Goal: Navigation & Orientation: Understand site structure

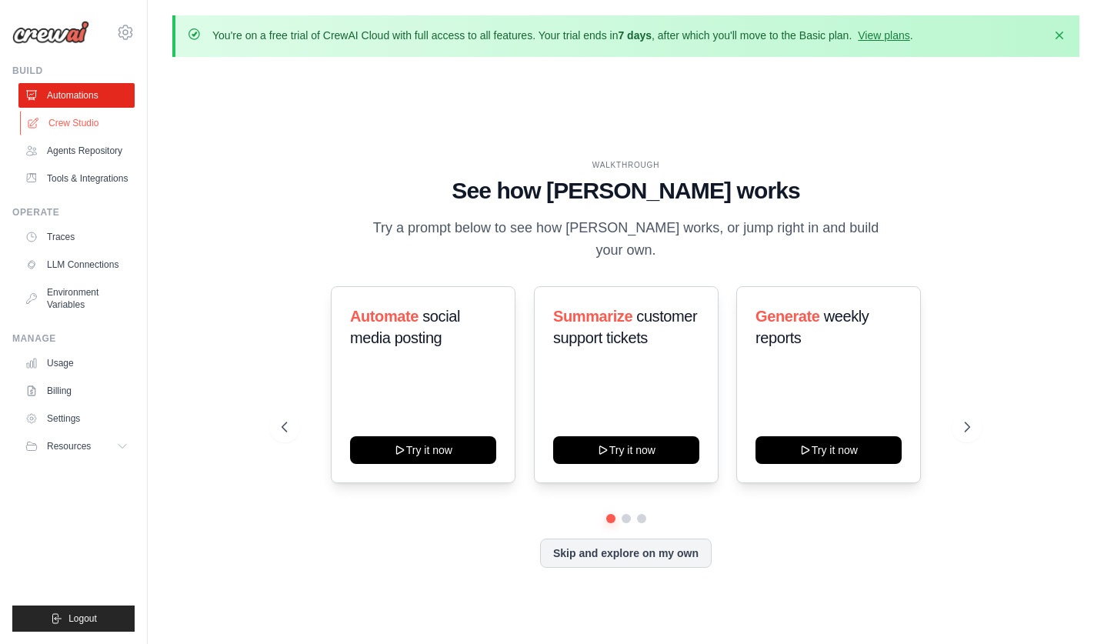
click at [69, 121] on link "Crew Studio" at bounding box center [78, 123] width 116 height 25
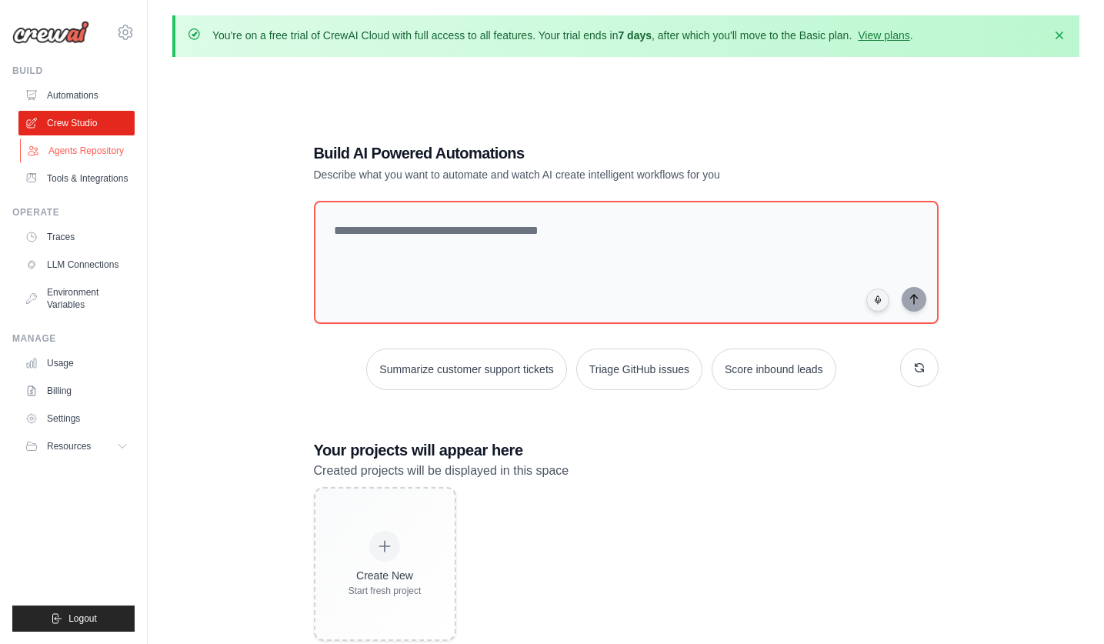
click at [82, 152] on link "Agents Repository" at bounding box center [78, 151] width 116 height 25
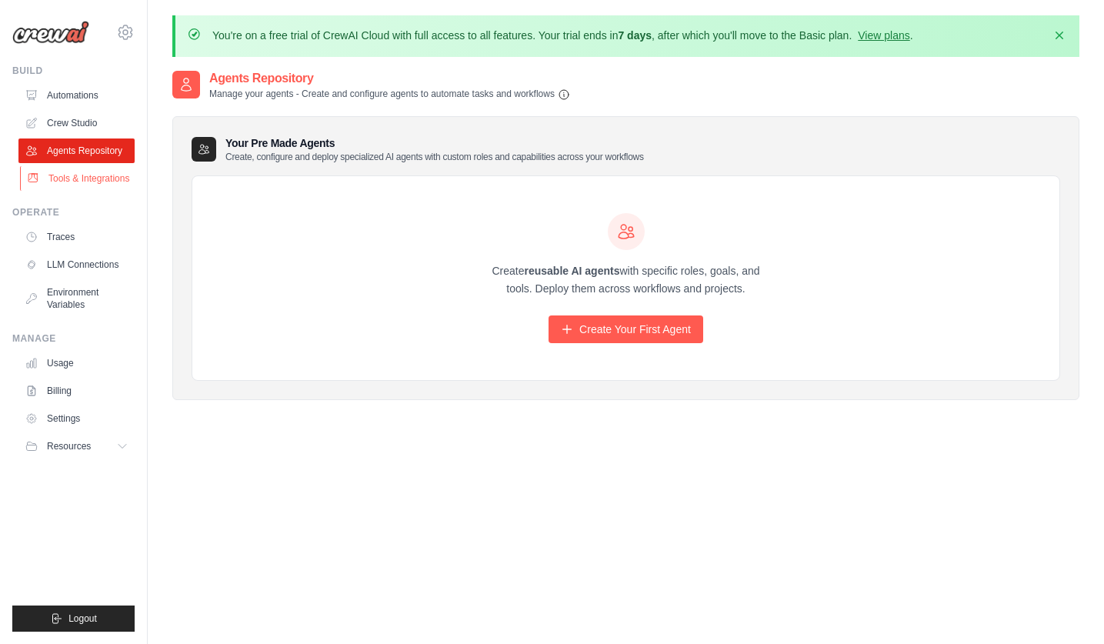
click at [91, 179] on link "Tools & Integrations" at bounding box center [78, 178] width 116 height 25
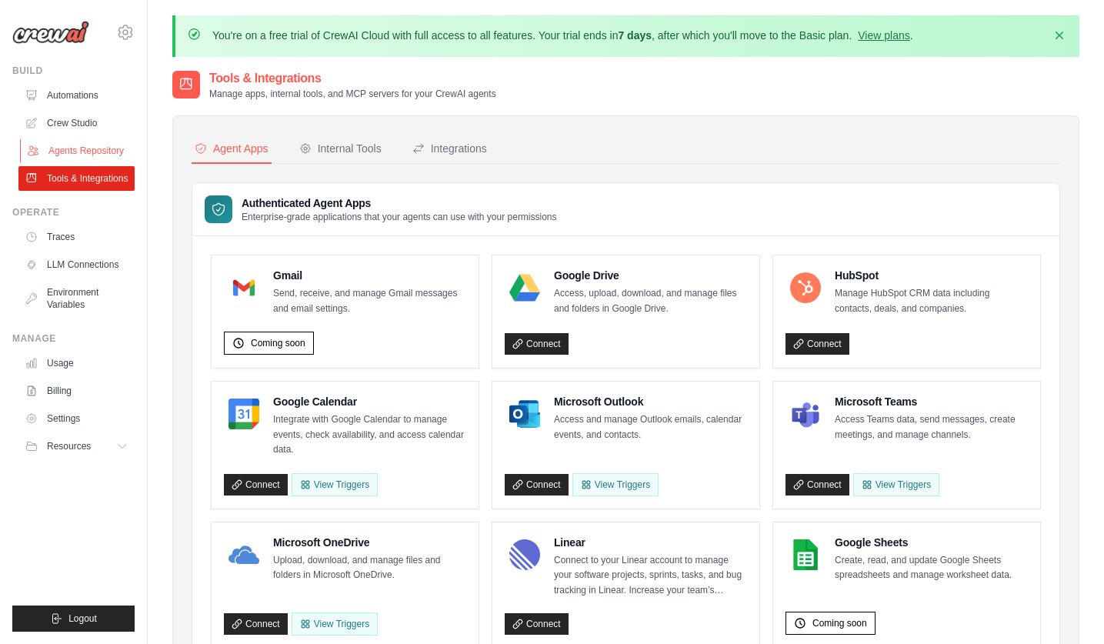
click at [116, 154] on link "Agents Repository" at bounding box center [78, 151] width 116 height 25
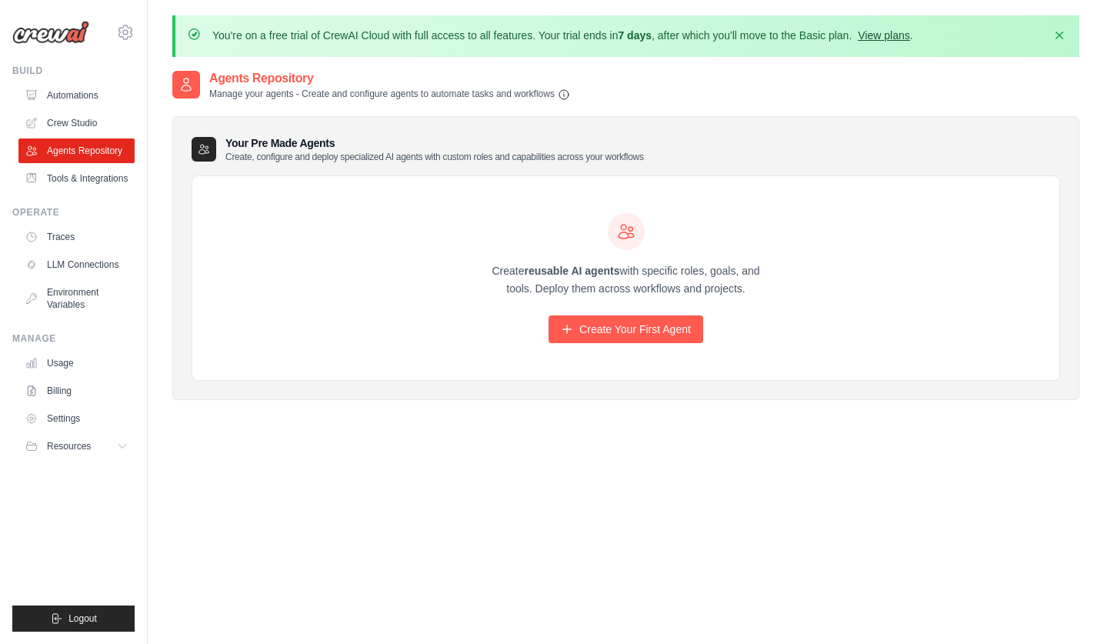
click at [898, 35] on link "View plans" at bounding box center [884, 35] width 52 height 12
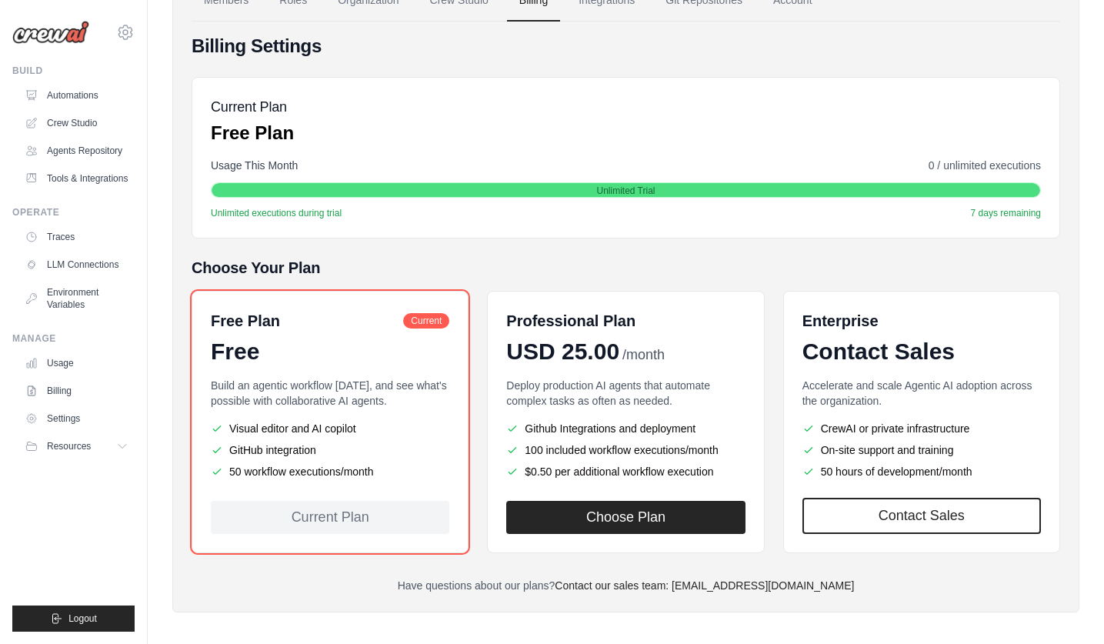
scroll to position [163, 0]
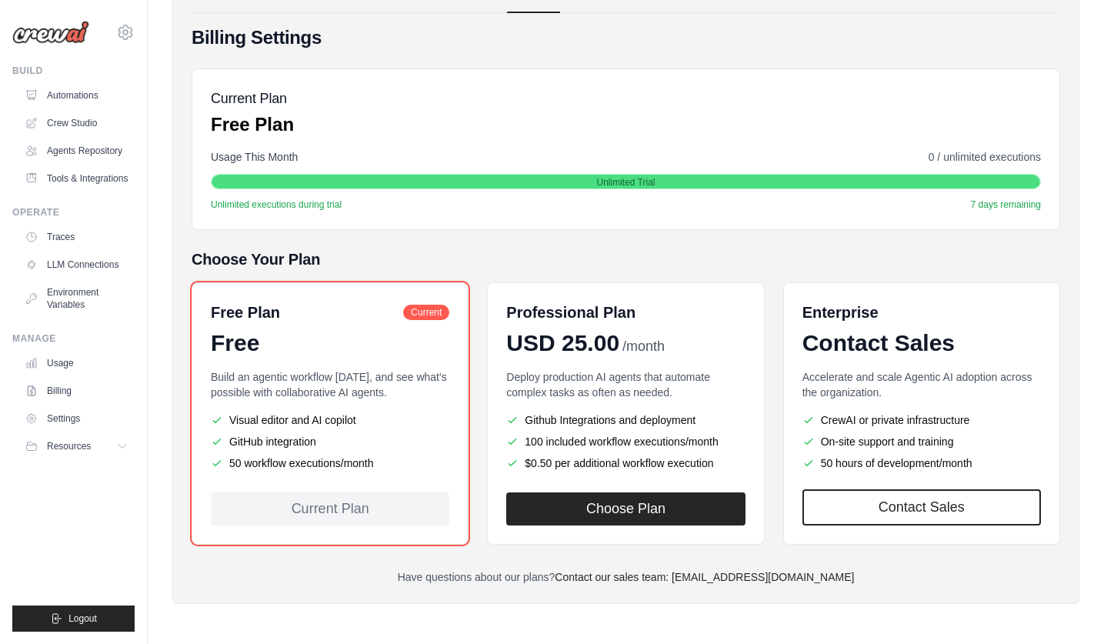
click at [319, 509] on div "Current Plan" at bounding box center [330, 509] width 239 height 33
click at [72, 125] on link "Crew Studio" at bounding box center [78, 123] width 116 height 25
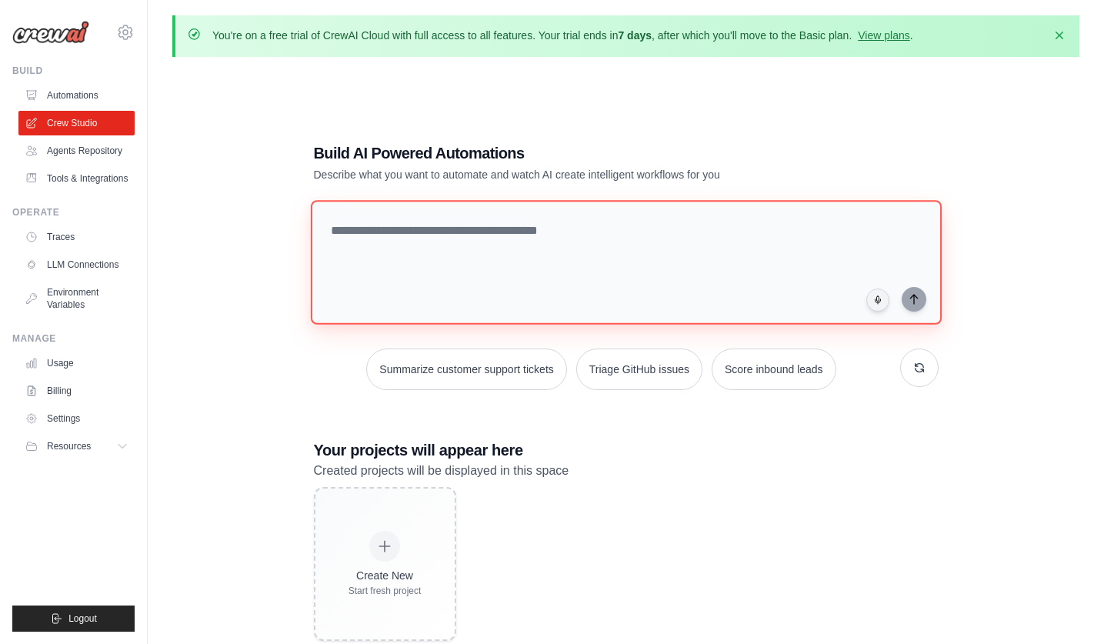
click at [427, 237] on textarea at bounding box center [625, 262] width 631 height 125
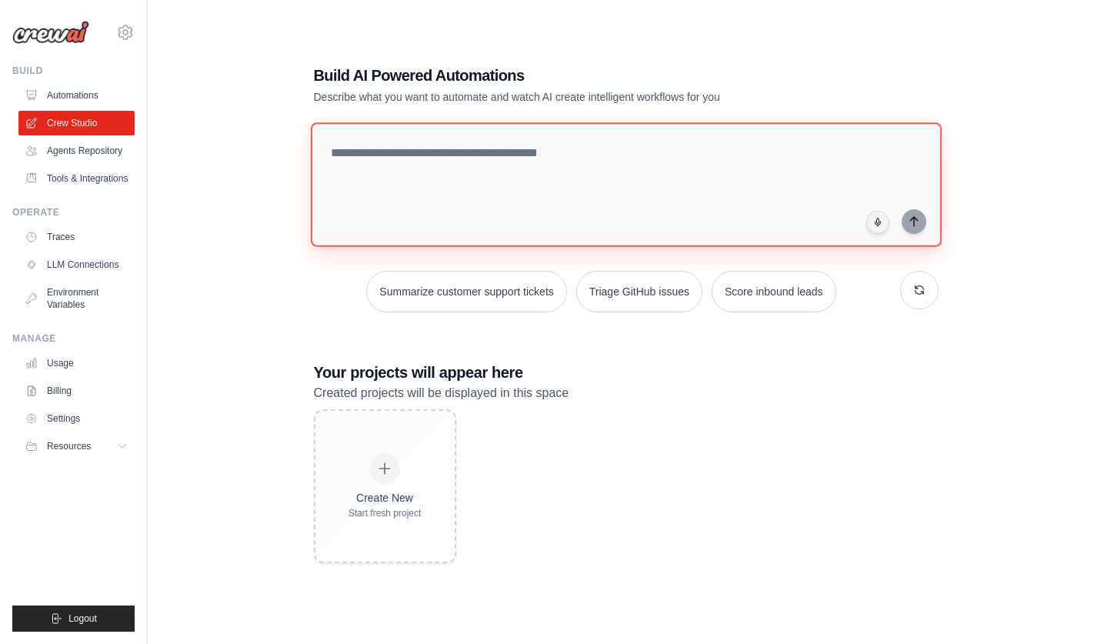
scroll to position [85, 0]
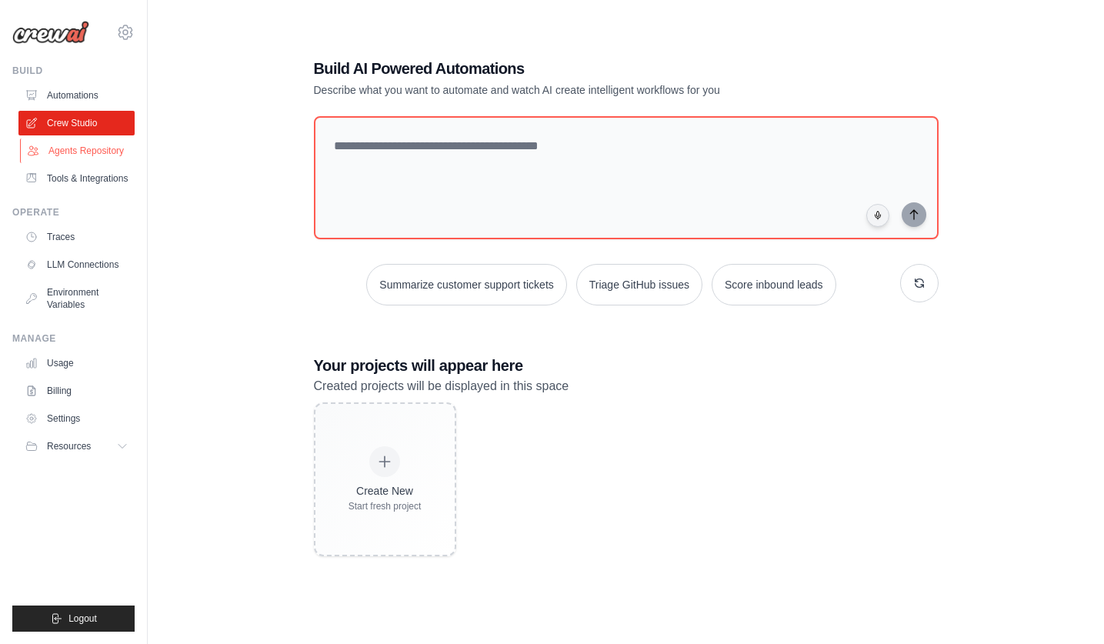
click at [84, 151] on link "Agents Repository" at bounding box center [78, 151] width 116 height 25
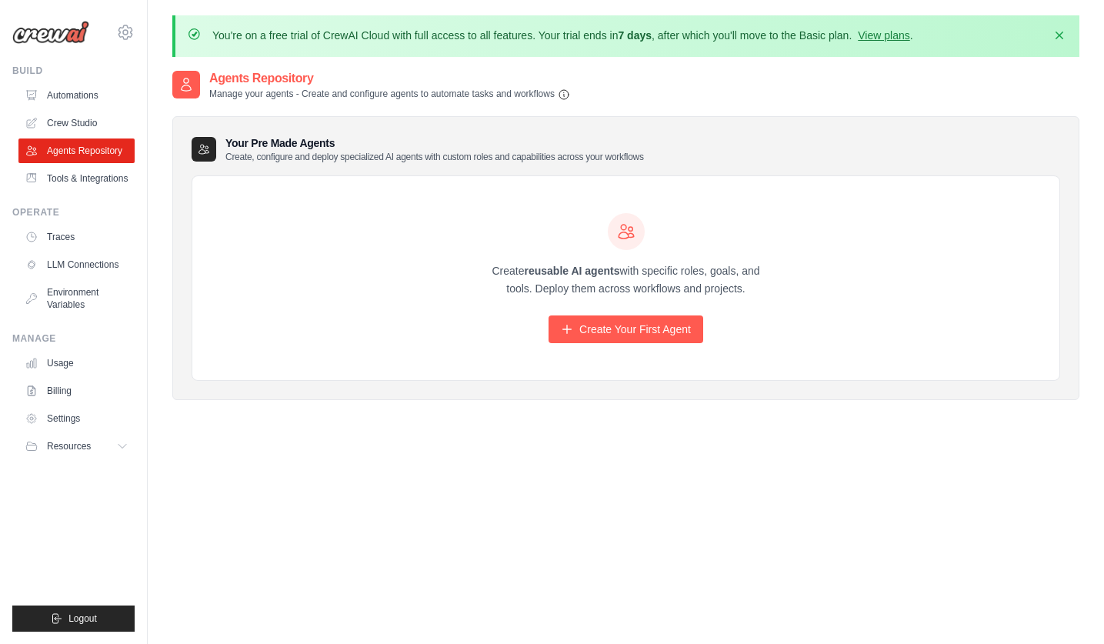
drag, startPoint x: 485, startPoint y: 269, endPoint x: 789, endPoint y: 271, distance: 304.0
click at [789, 271] on div "Create reusable AI agents with specific roles, goals, and tools. Deploy them ac…" at bounding box center [625, 278] width 867 height 205
click at [791, 292] on div "Create reusable AI agents with specific roles, goals, and tools. Deploy them ac…" at bounding box center [625, 278] width 867 height 205
